Goal: Task Accomplishment & Management: Use online tool/utility

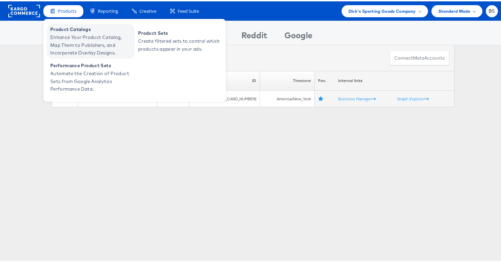
click at [70, 41] on span "Enhance Your Product Catalog, Map Them to Publishers, and Incorporate Overlay D…" at bounding box center [91, 43] width 83 height 23
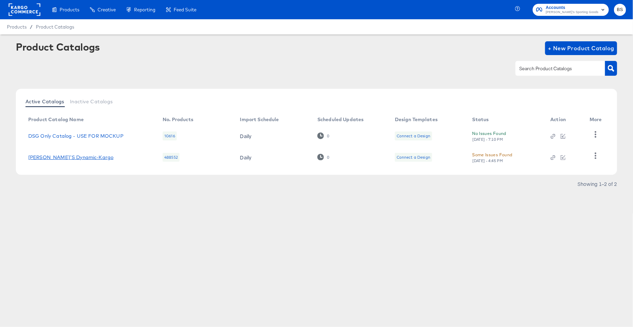
click at [76, 156] on link "DICK'S Dynamic-Kargo" at bounding box center [70, 158] width 85 height 6
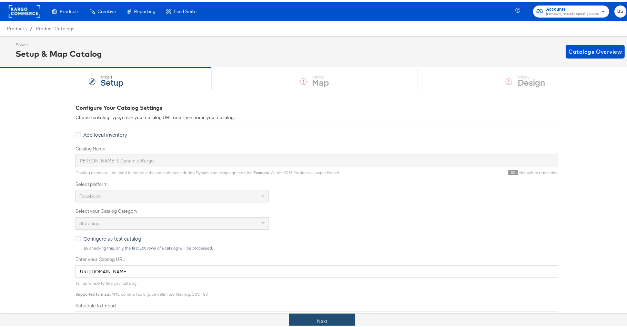
click at [295, 313] on button "Next" at bounding box center [322, 320] width 66 height 16
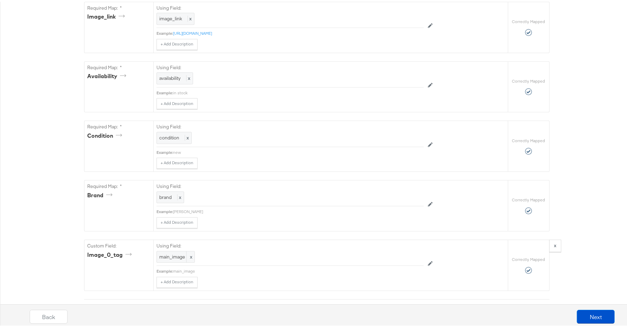
scroll to position [527, 0]
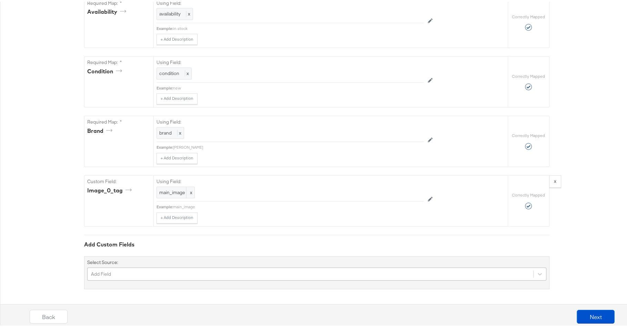
click at [257, 271] on div "Add Field" at bounding box center [316, 272] width 459 height 13
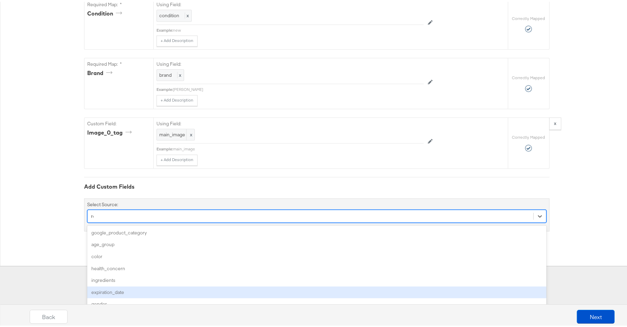
type input "rev"
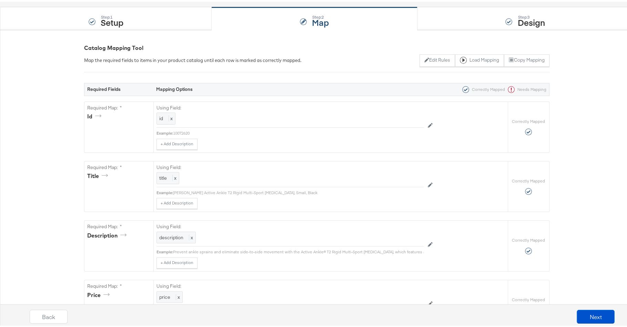
scroll to position [53, 0]
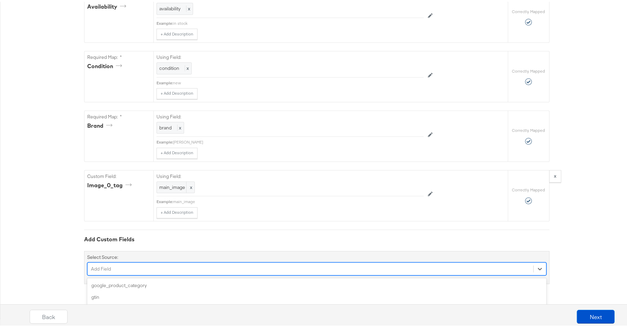
click at [183, 274] on div "option age_group focused, 5 of 171. 171 results available. Use Up and Down to c…" at bounding box center [316, 267] width 459 height 13
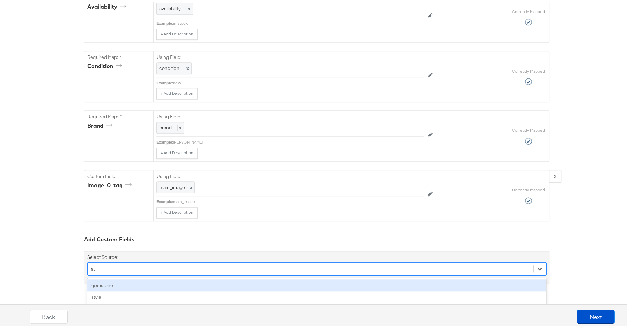
type input "star"
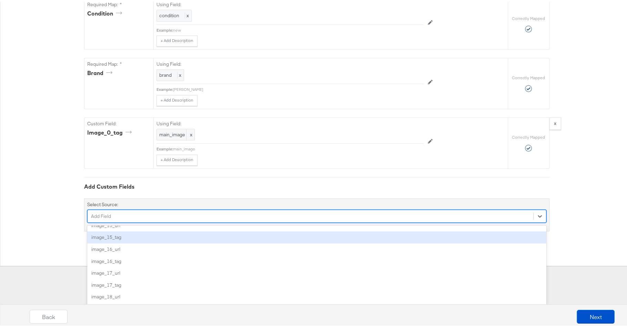
scroll to position [1936, 0]
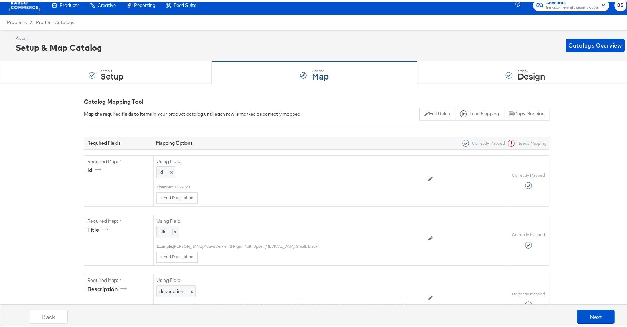
scroll to position [0, 0]
